Goal: Information Seeking & Learning: Obtain resource

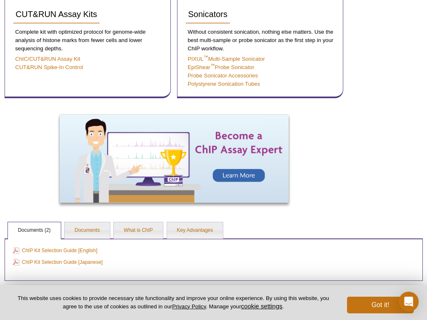
scroll to position [564, 0]
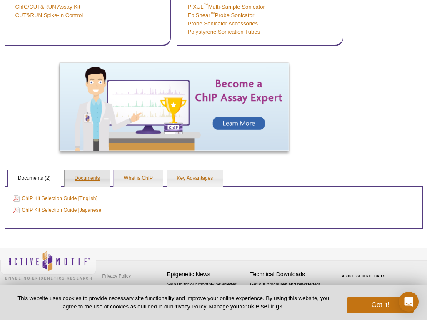
click at [82, 177] on link "Documents" at bounding box center [87, 178] width 45 height 17
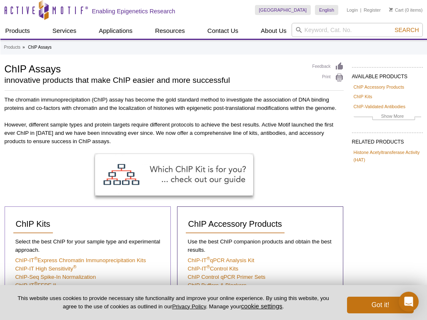
scroll to position [0, 0]
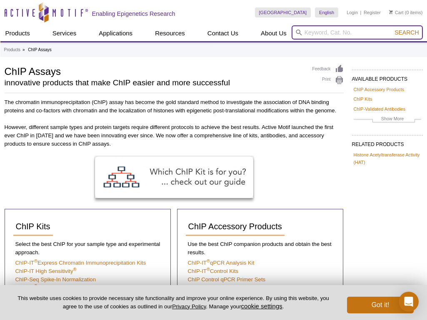
click at [320, 32] on input "search" at bounding box center [357, 32] width 131 height 14
type input "protocol"
click at [392, 29] on button "Search" at bounding box center [406, 32] width 29 height 7
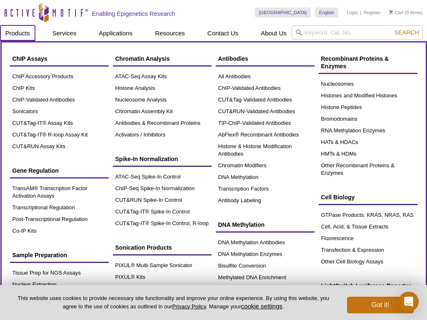
click at [22, 37] on link "Products" at bounding box center [17, 33] width 35 height 16
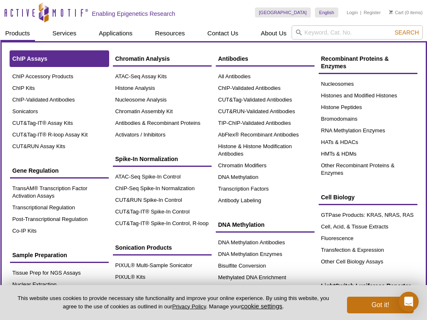
click at [32, 54] on link "ChIP Assays" at bounding box center [59, 59] width 99 height 16
click at [43, 60] on span "ChIP Assays" at bounding box center [29, 58] width 35 height 7
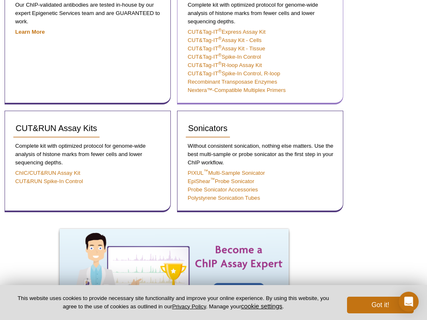
scroll to position [399, 0]
